Goal: Task Accomplishment & Management: Use online tool/utility

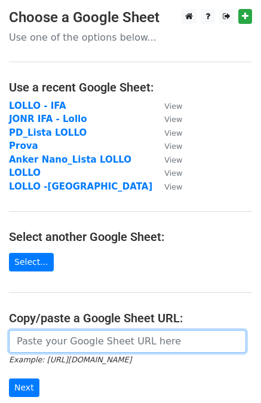
click at [33, 340] on input "url" at bounding box center [127, 341] width 237 height 23
paste input "[URL][DOMAIN_NAME]"
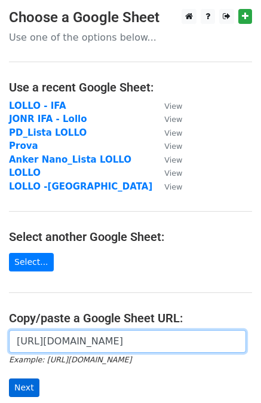
type input "[URL][DOMAIN_NAME]"
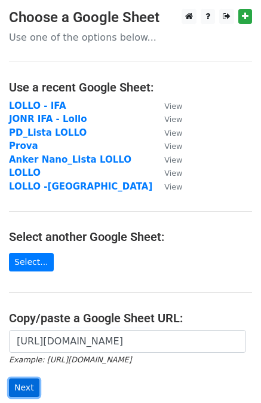
click at [28, 384] on input "Next" at bounding box center [24, 388] width 31 height 19
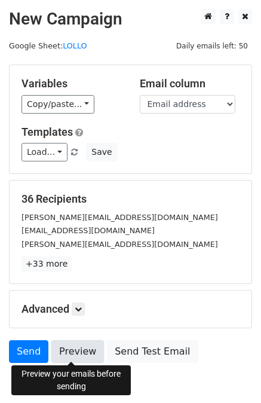
click at [77, 359] on link "Preview" at bounding box center [77, 351] width 53 height 23
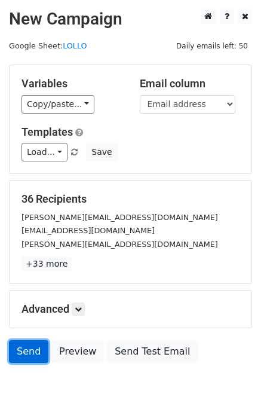
click at [32, 347] on link "Send" at bounding box center [28, 351] width 39 height 23
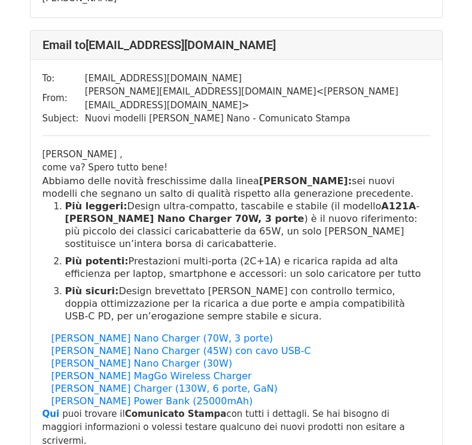
scroll to position [718, 0]
